Goal: Navigation & Orientation: Find specific page/section

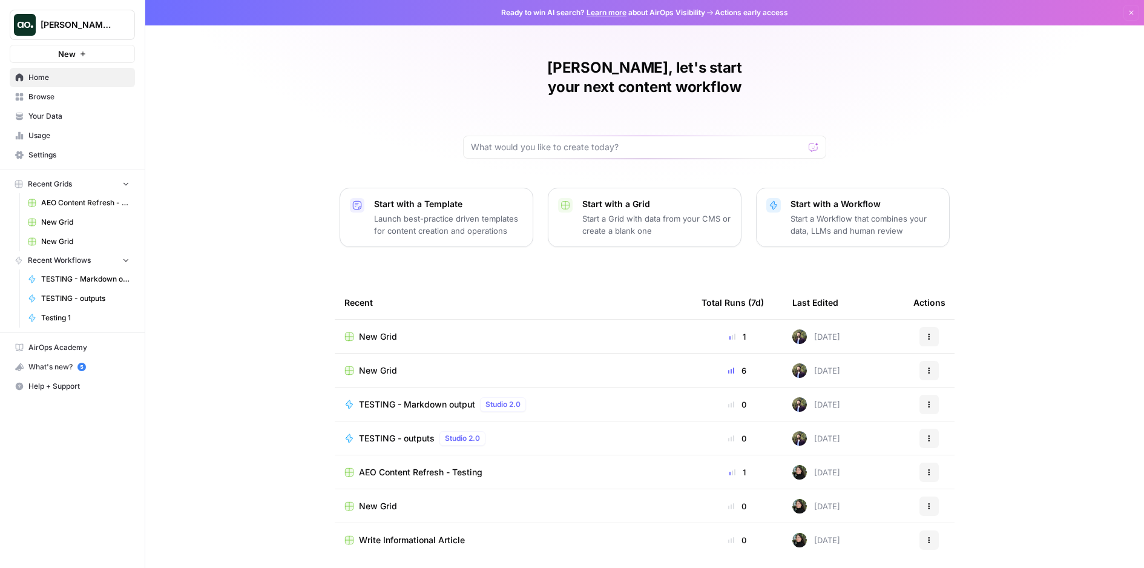
click at [77, 30] on span "[PERSON_NAME] testing" at bounding box center [77, 25] width 73 height 12
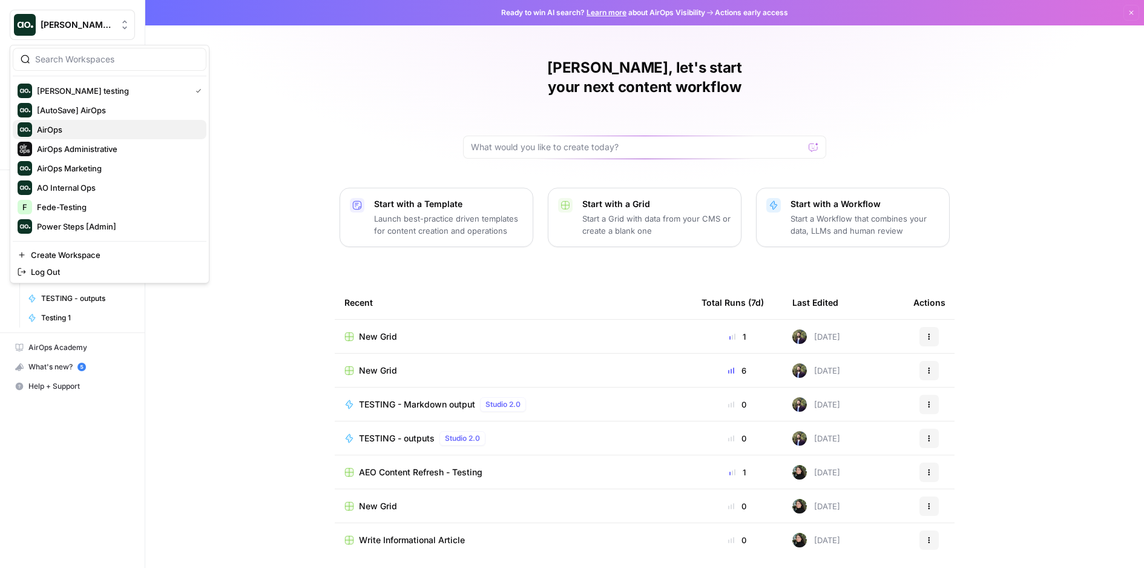
click at [80, 131] on span "AirOps" at bounding box center [117, 129] width 160 height 12
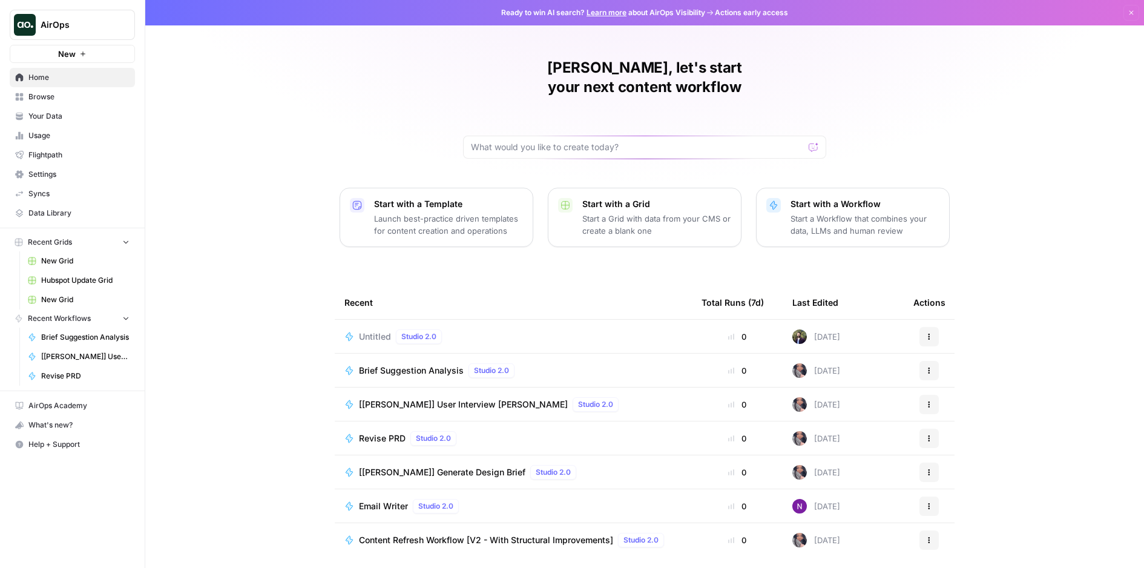
click at [97, 19] on span "AirOps" at bounding box center [77, 25] width 73 height 12
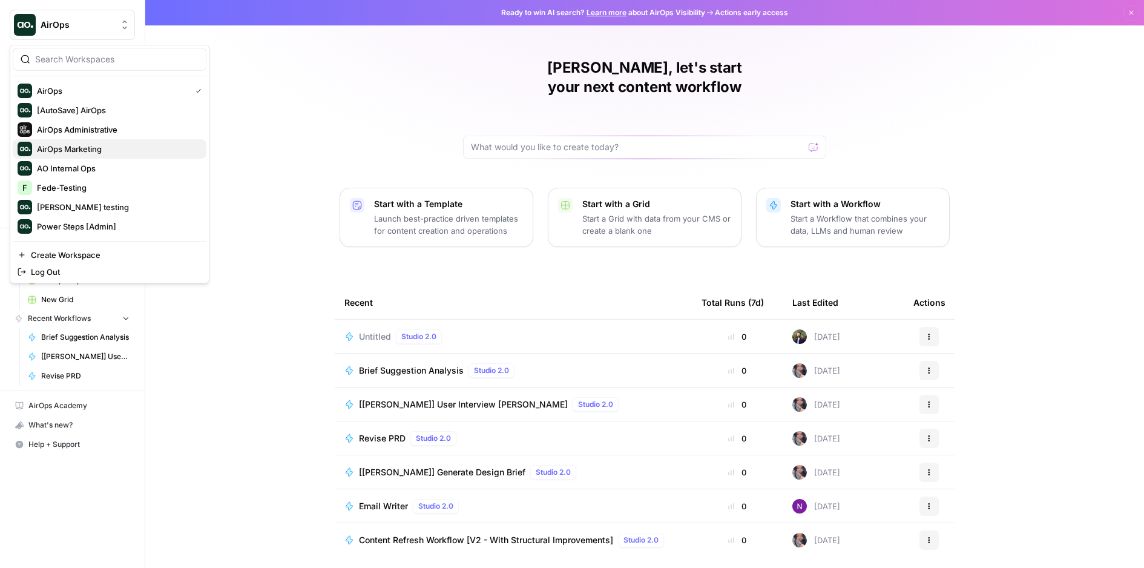
click at [110, 145] on span "AirOps Marketing" at bounding box center [117, 149] width 160 height 12
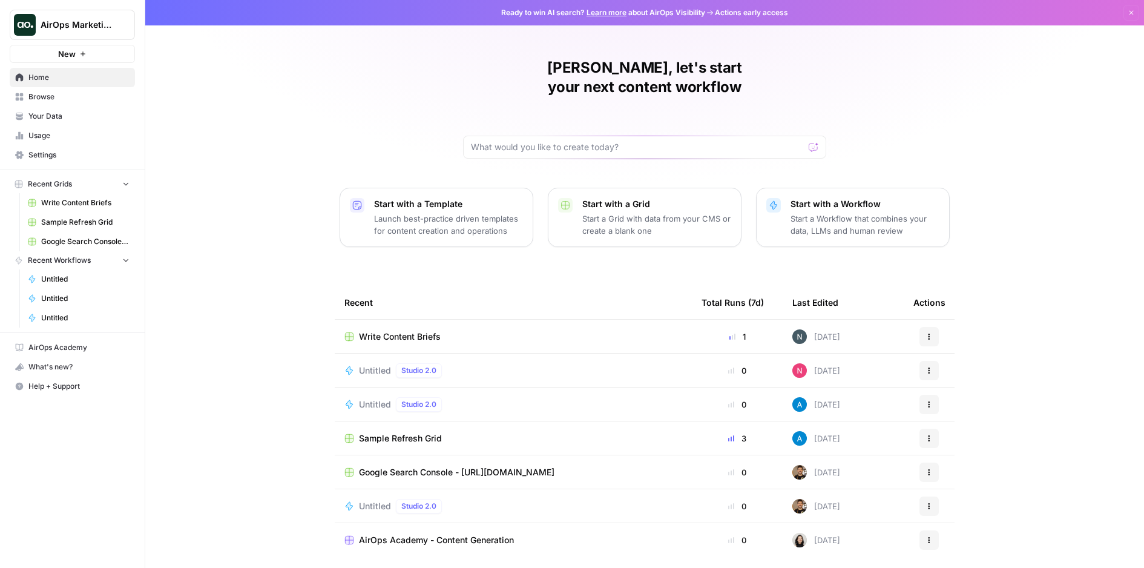
click at [99, 118] on span "Your Data" at bounding box center [78, 116] width 101 height 11
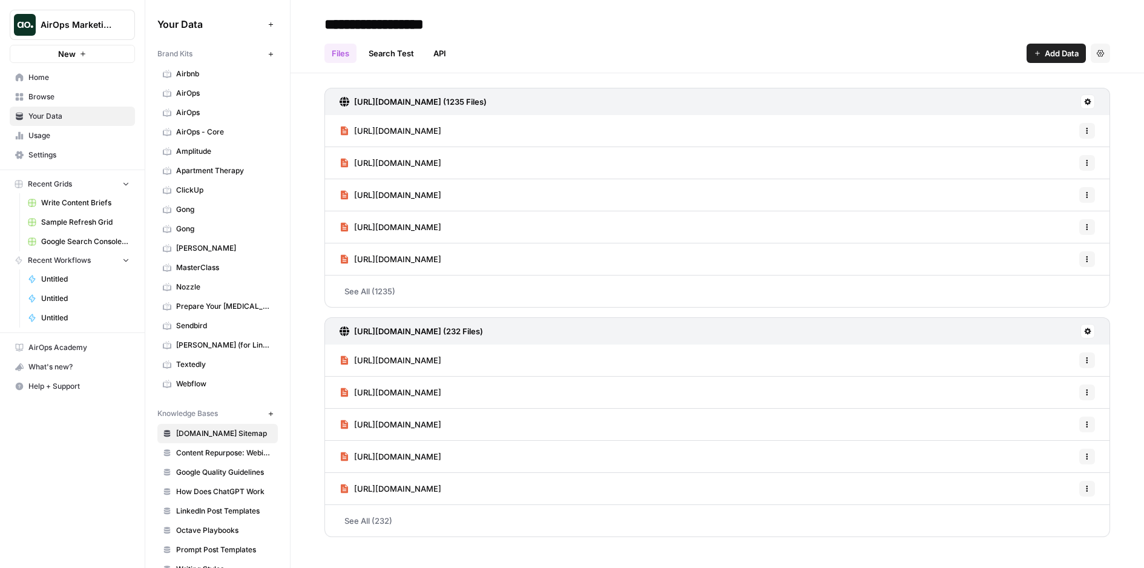
click at [93, 93] on span "Browse" at bounding box center [78, 96] width 101 height 11
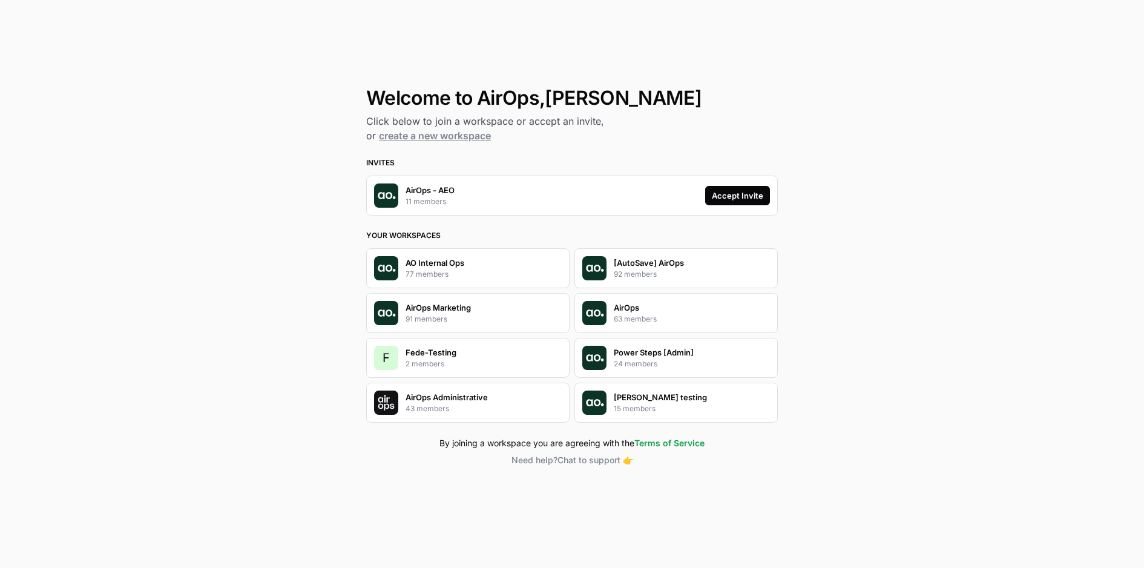
click at [757, 192] on div "Accept Invite" at bounding box center [737, 195] width 51 height 12
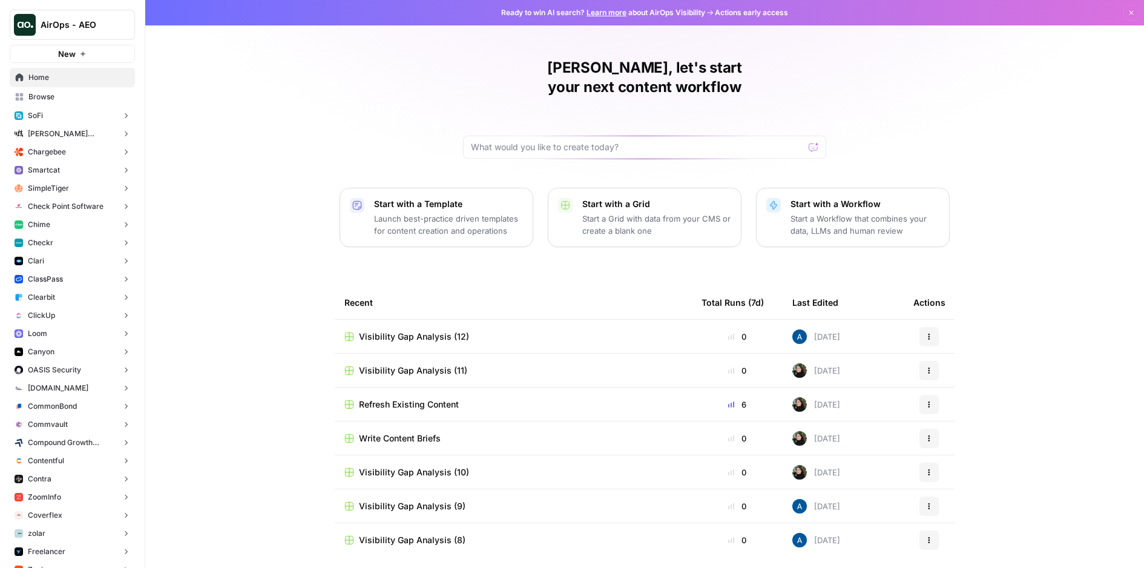
click at [93, 241] on button "Checkr" at bounding box center [72, 243] width 125 height 18
click at [58, 277] on span "Actions" at bounding box center [52, 279] width 26 height 11
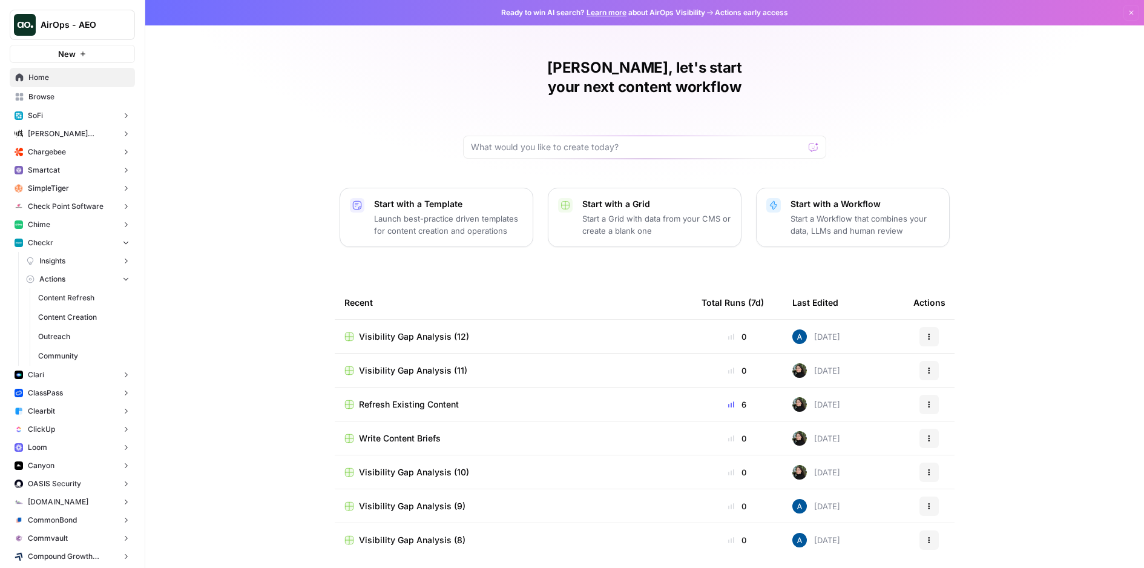
click at [79, 295] on span "Content Refresh" at bounding box center [83, 297] width 91 height 11
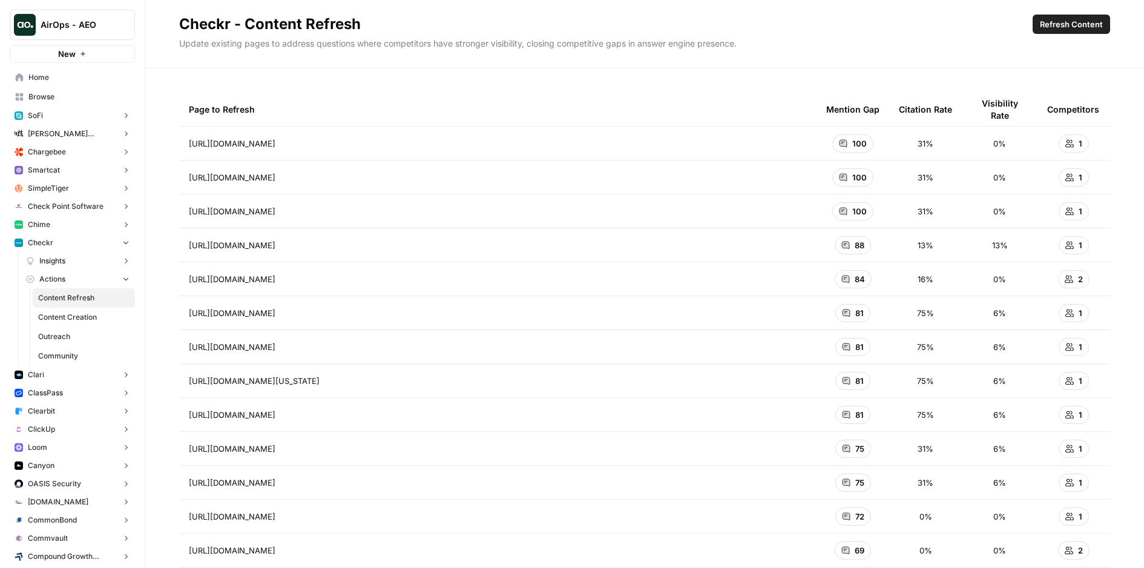
click at [68, 312] on span "Content Creation" at bounding box center [83, 317] width 91 height 11
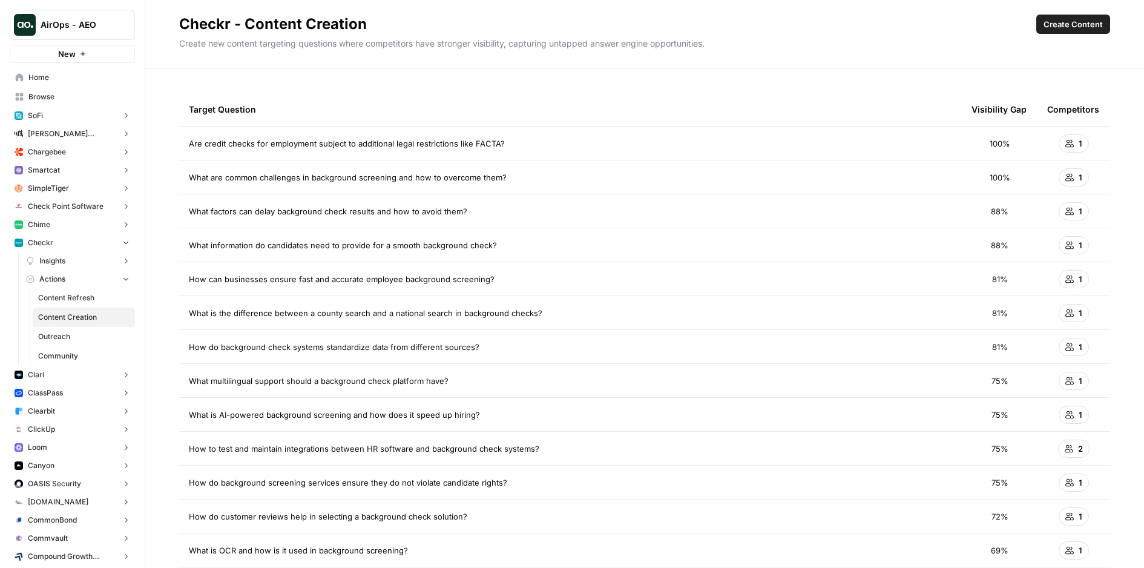
click at [71, 300] on span "Content Refresh" at bounding box center [83, 297] width 91 height 11
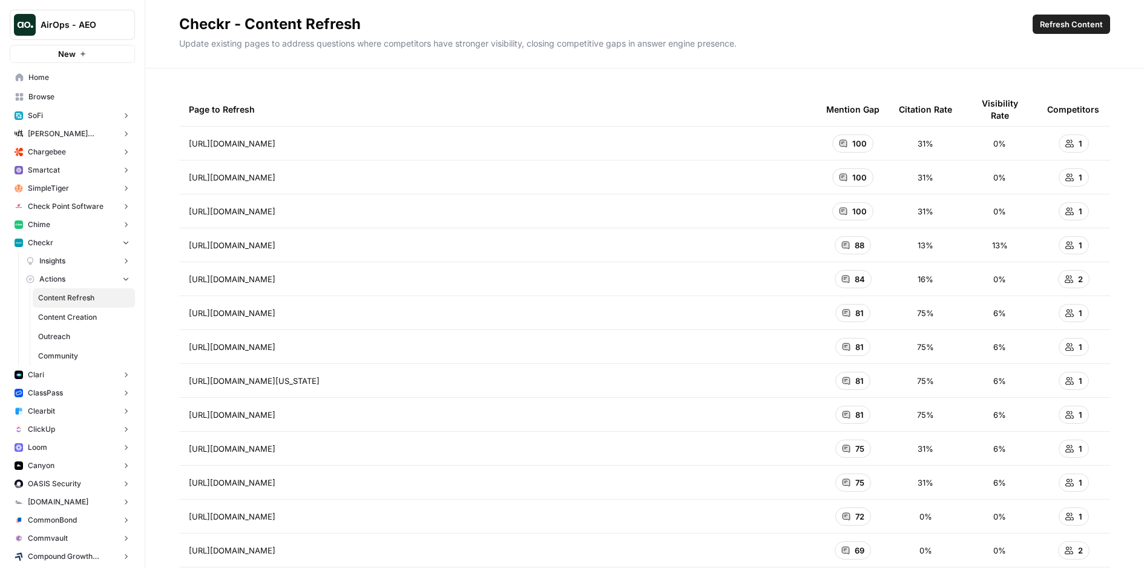
click at [74, 313] on span "Content Creation" at bounding box center [83, 317] width 91 height 11
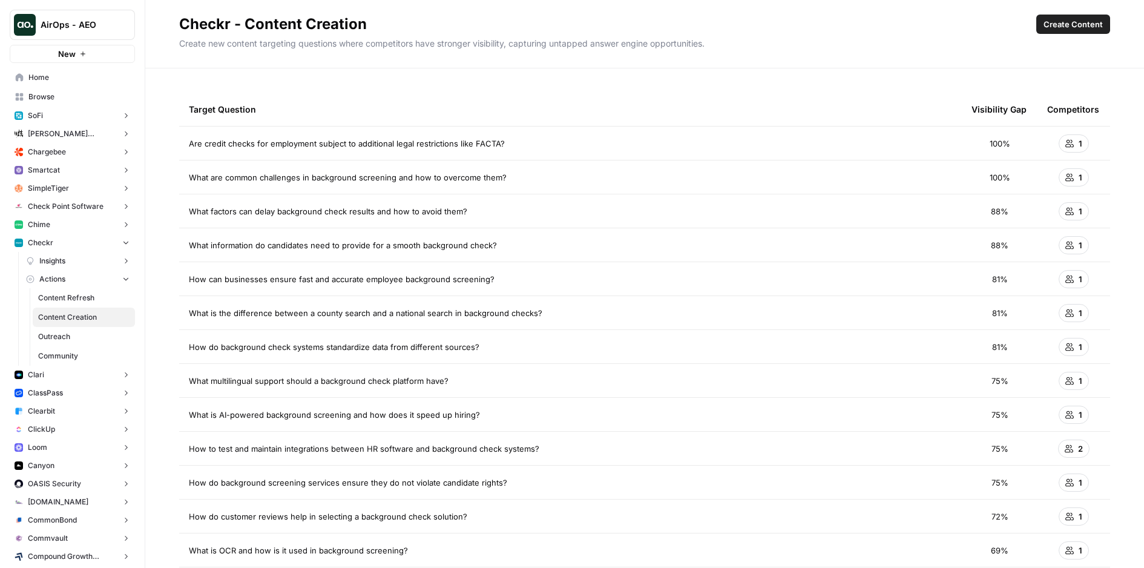
click at [77, 300] on span "Content Refresh" at bounding box center [83, 297] width 91 height 11
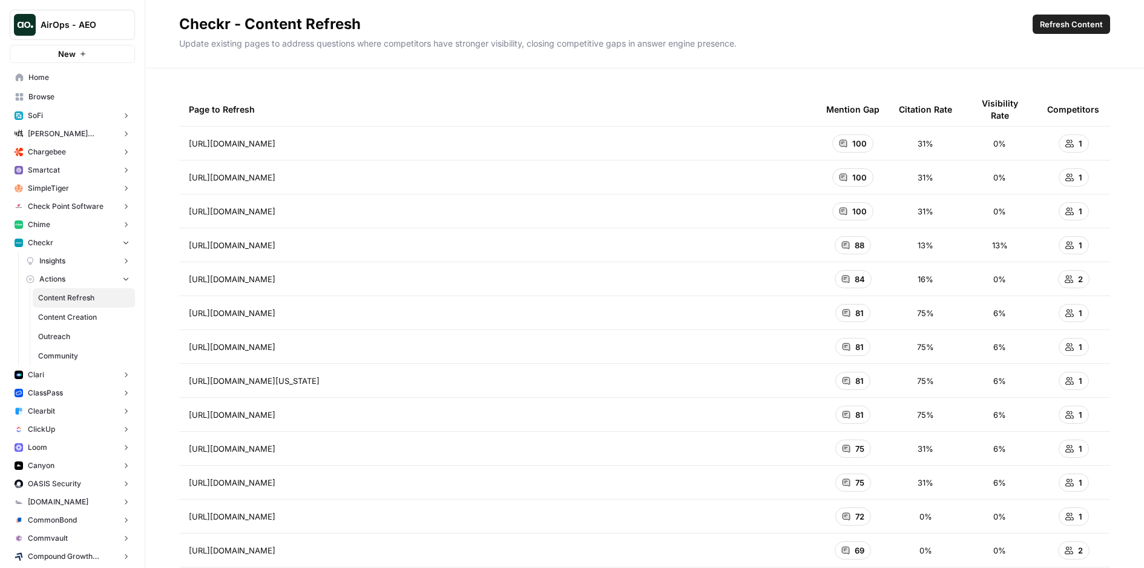
click at [88, 316] on span "Content Creation" at bounding box center [83, 317] width 91 height 11
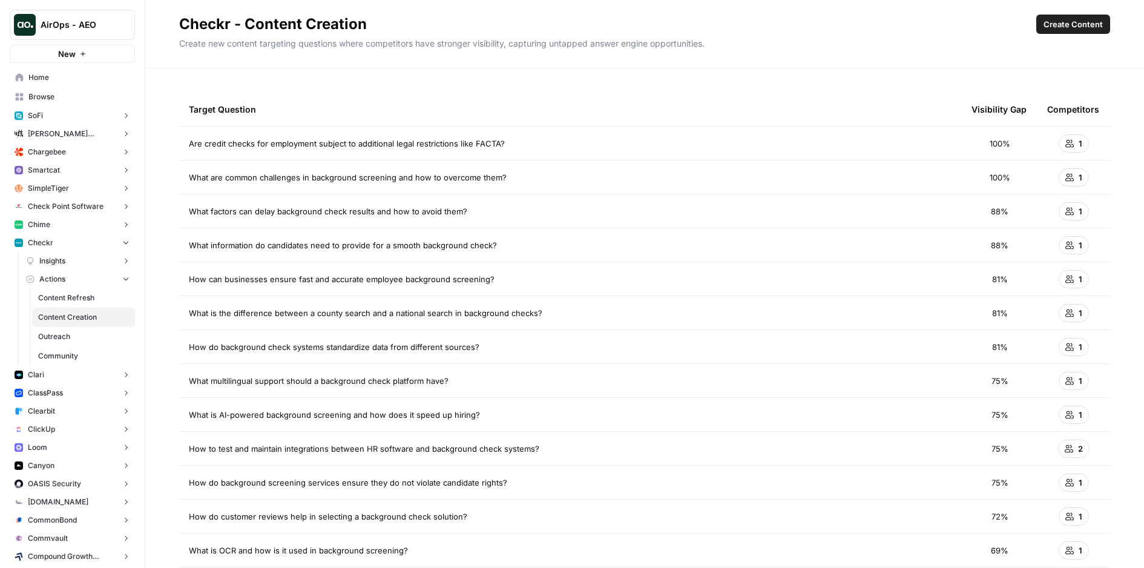
click at [77, 329] on link "Outreach" at bounding box center [84, 336] width 102 height 19
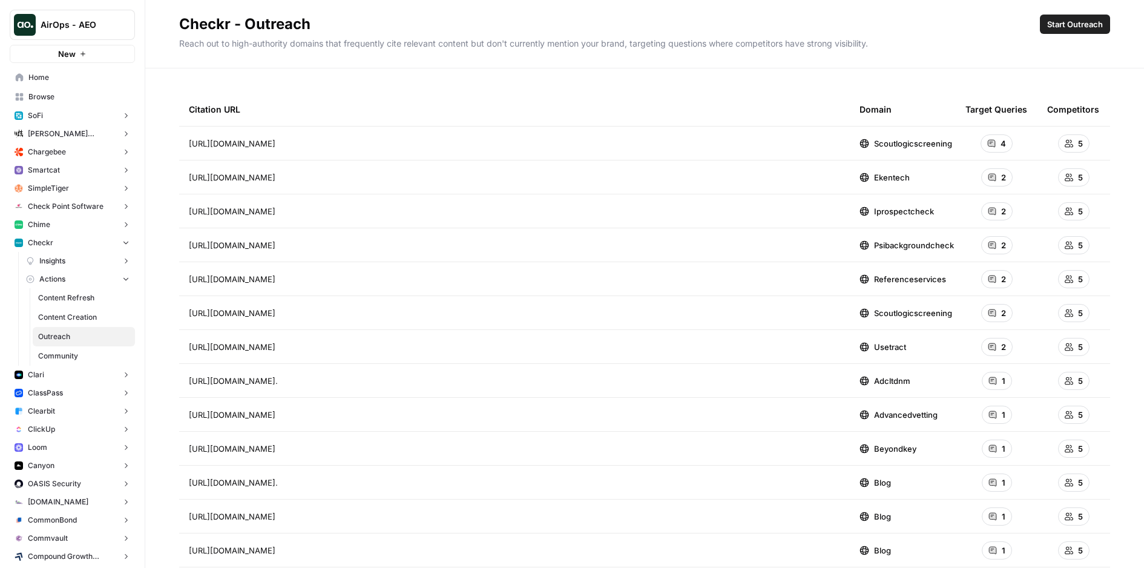
click at [81, 304] on link "Content Refresh" at bounding box center [84, 297] width 102 height 19
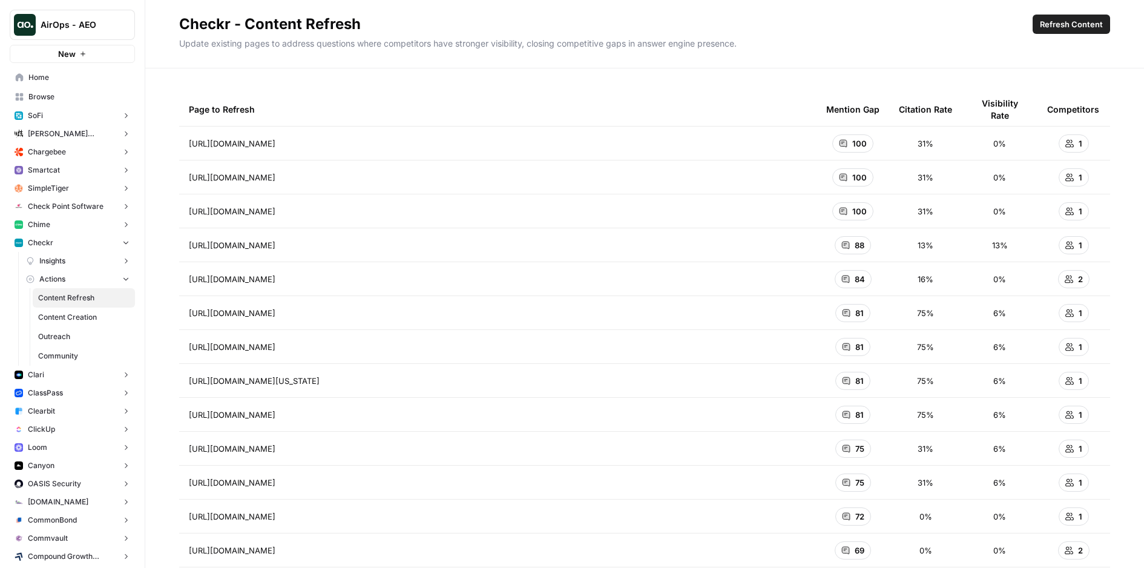
click at [79, 315] on span "Content Creation" at bounding box center [83, 317] width 91 height 11
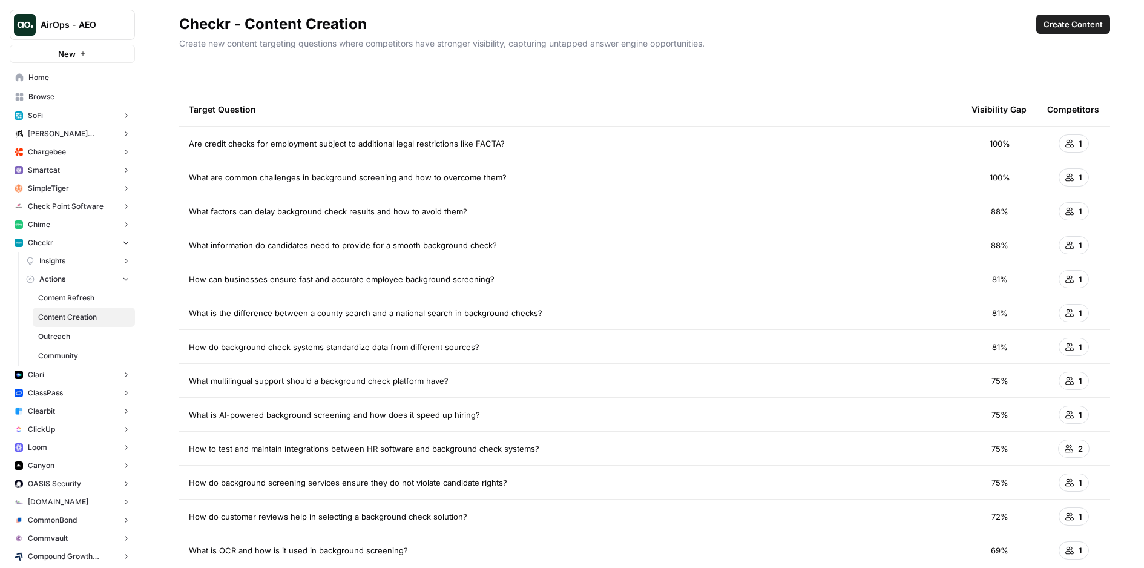
click at [80, 333] on span "Outreach" at bounding box center [83, 336] width 91 height 11
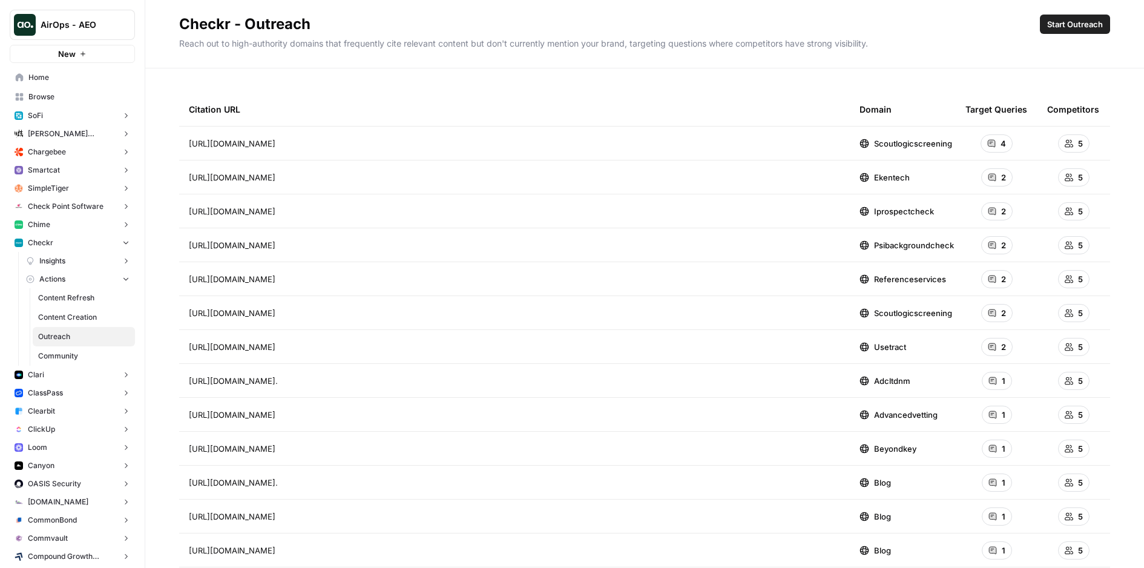
click at [76, 362] on link "Community" at bounding box center [84, 355] width 102 height 19
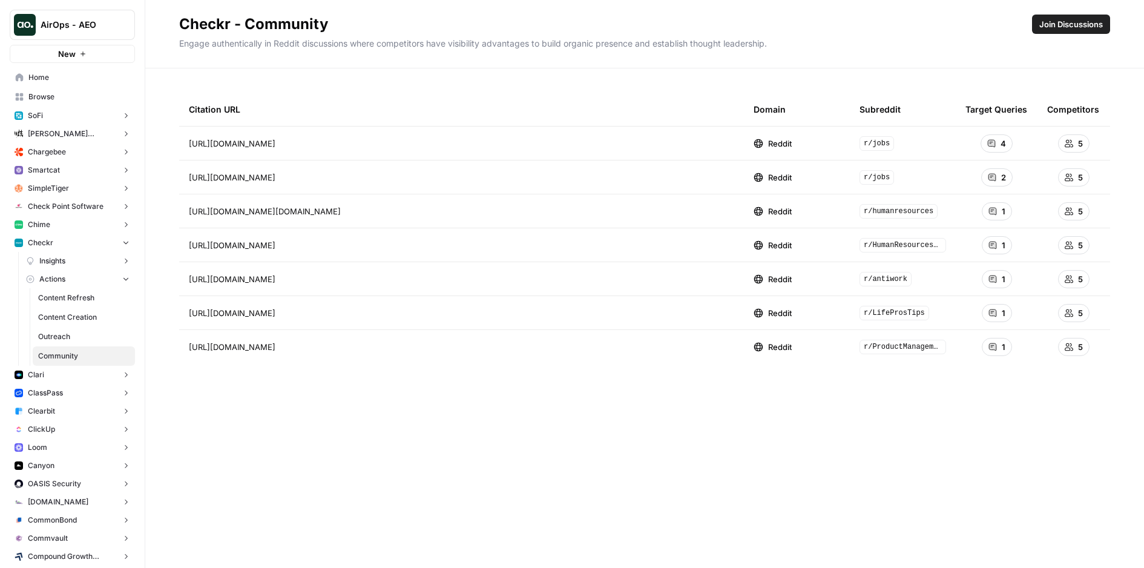
click at [86, 304] on link "Content Refresh" at bounding box center [84, 297] width 102 height 19
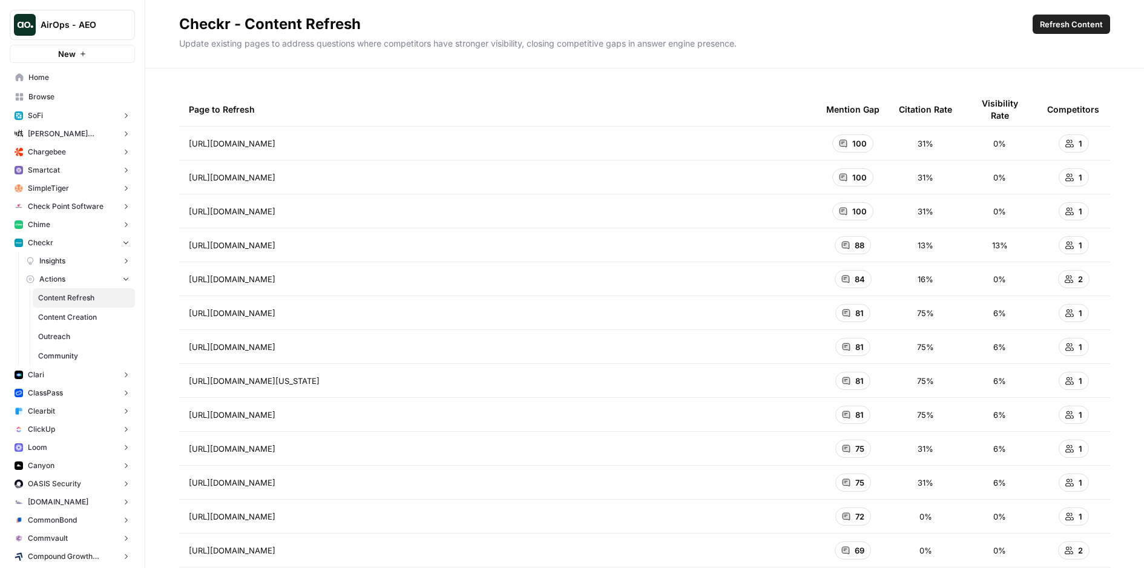
click at [1053, 33] on button "Refresh Content" at bounding box center [1071, 24] width 77 height 19
